Goal: Check status: Check status

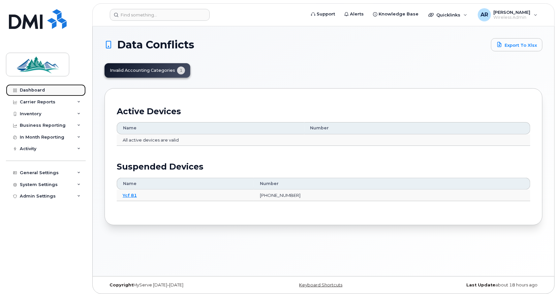
click at [44, 88] on link "Dashboard" at bounding box center [46, 90] width 80 height 12
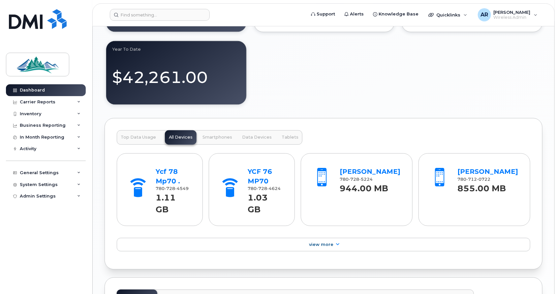
scroll to position [638, 0]
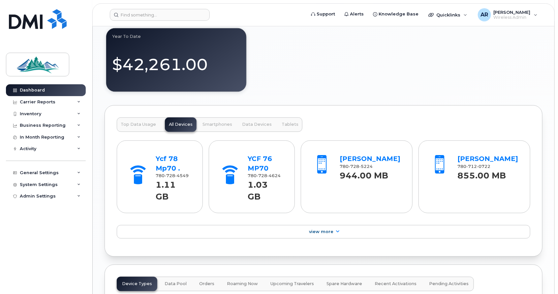
click at [131, 122] on span "Top Data Usage" at bounding box center [138, 124] width 35 height 5
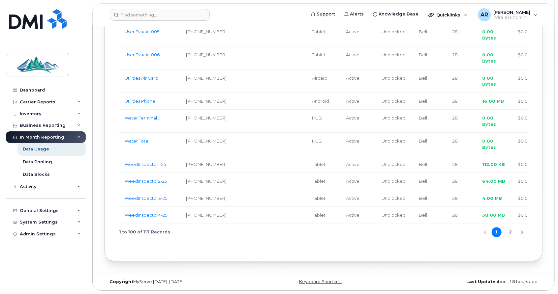
scroll to position [2395, 0]
